Goal: Task Accomplishment & Management: Use online tool/utility

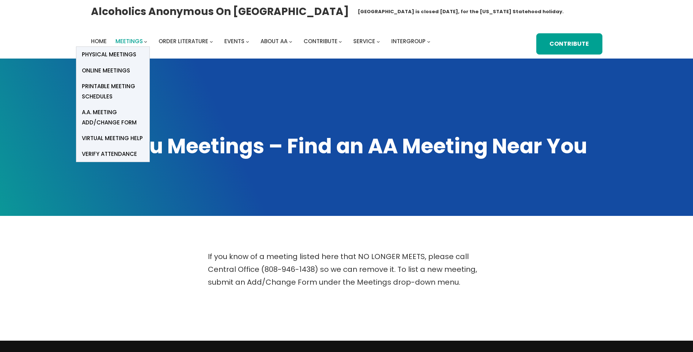
click at [122, 40] on span "Meetings" at bounding box center [128, 41] width 27 height 8
click at [116, 68] on span "Online Meetings" at bounding box center [106, 70] width 48 height 10
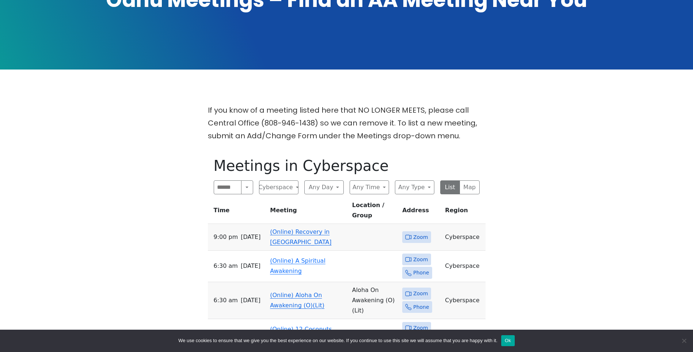
scroll to position [209, 0]
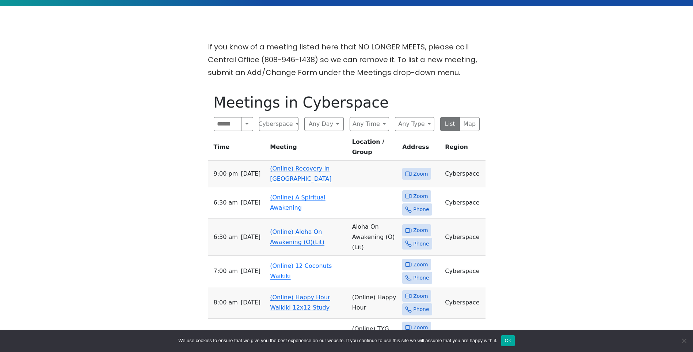
click at [409, 168] on span "Zoom" at bounding box center [416, 174] width 29 height 12
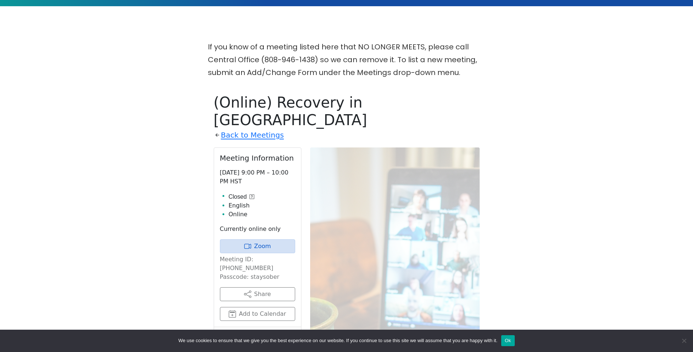
scroll to position [297, 0]
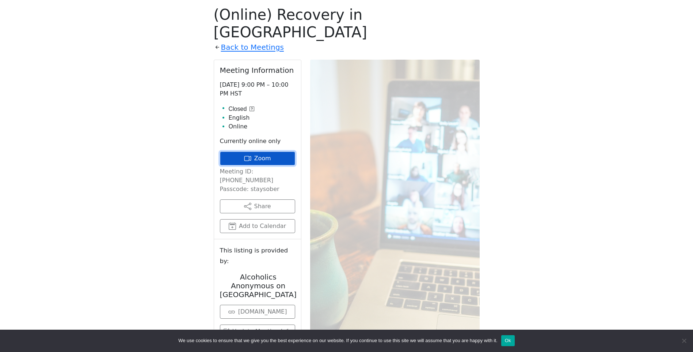
click at [239, 151] on link "Zoom" at bounding box center [257, 158] width 75 height 14
